Goal: Task Accomplishment & Management: Manage account settings

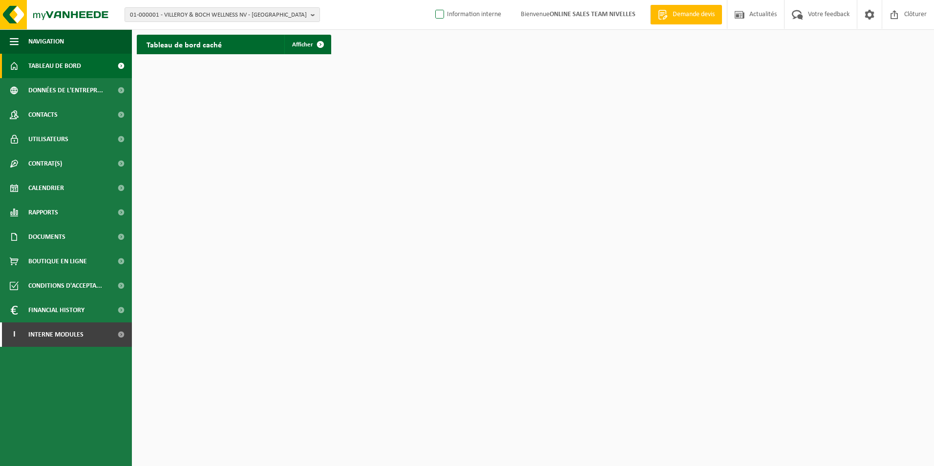
click at [442, 14] on label "Information interne" at bounding box center [467, 14] width 68 height 15
click at [432, 0] on input "Information interne" at bounding box center [431, 0] width 0 height 0
checkbox input "true"
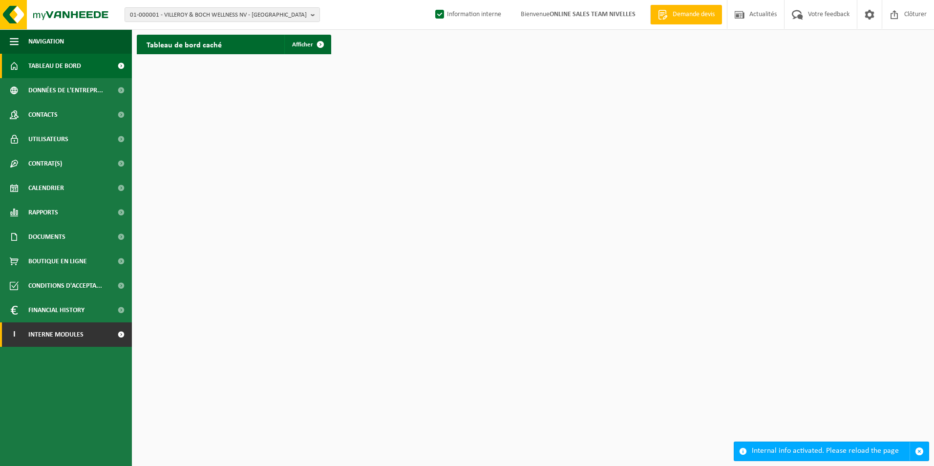
click at [85, 339] on link "I Interne modules" at bounding box center [66, 334] width 132 height 24
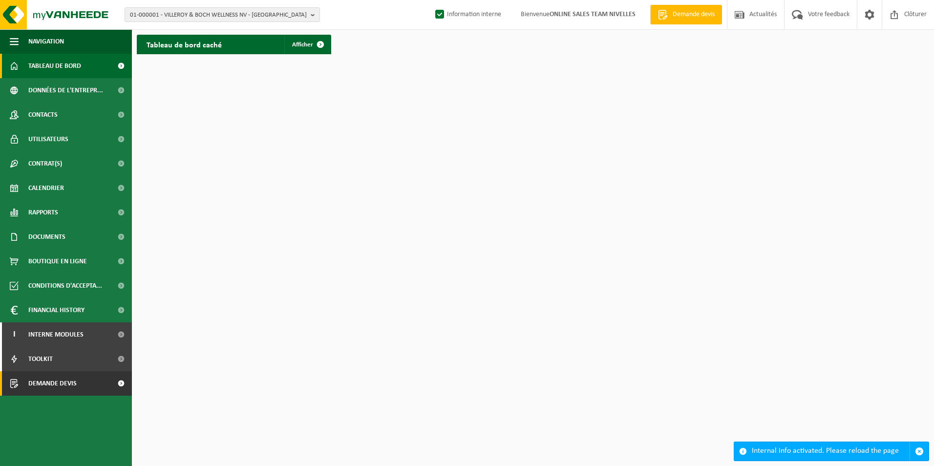
click at [70, 382] on span "Demande devis" at bounding box center [52, 383] width 48 height 24
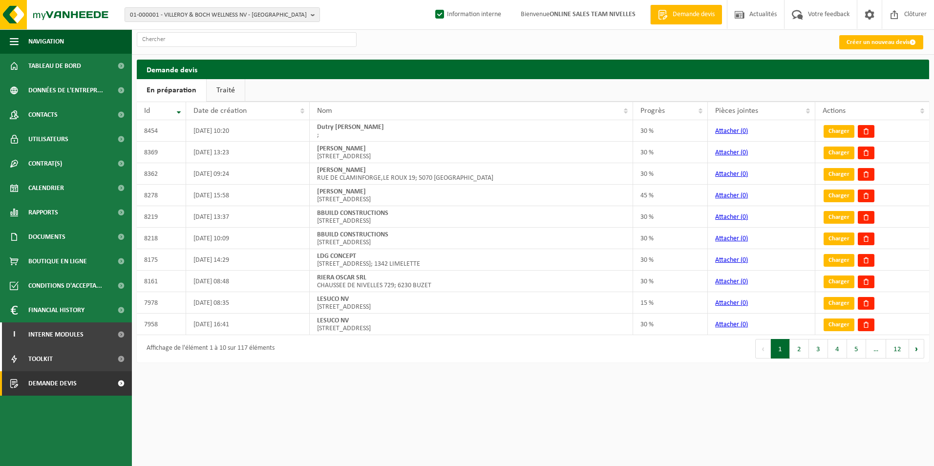
click at [217, 92] on link "Traité" at bounding box center [226, 90] width 38 height 22
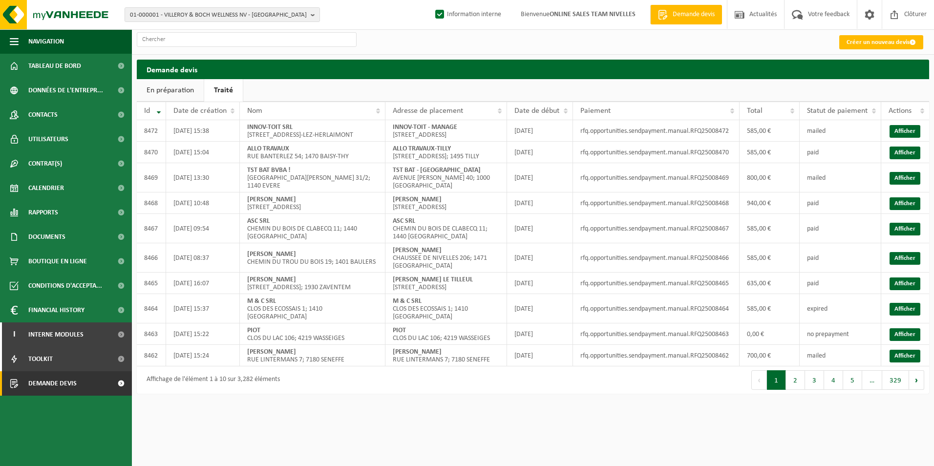
click at [204, 79] on link "Traité" at bounding box center [223, 90] width 39 height 22
